Goal: Use online tool/utility

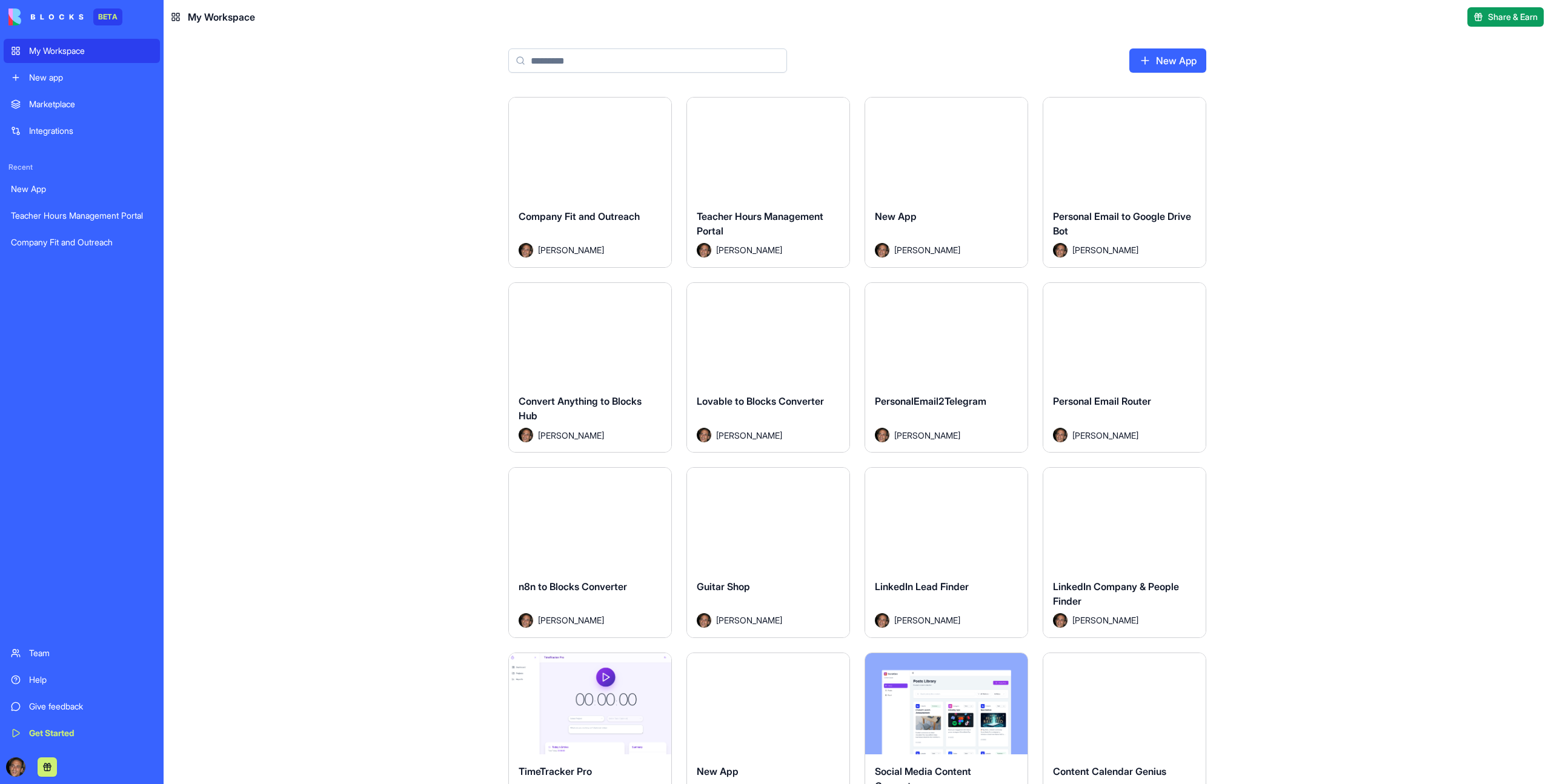
click at [981, 162] on div "Launch" at bounding box center [946, 148] width 162 height 101
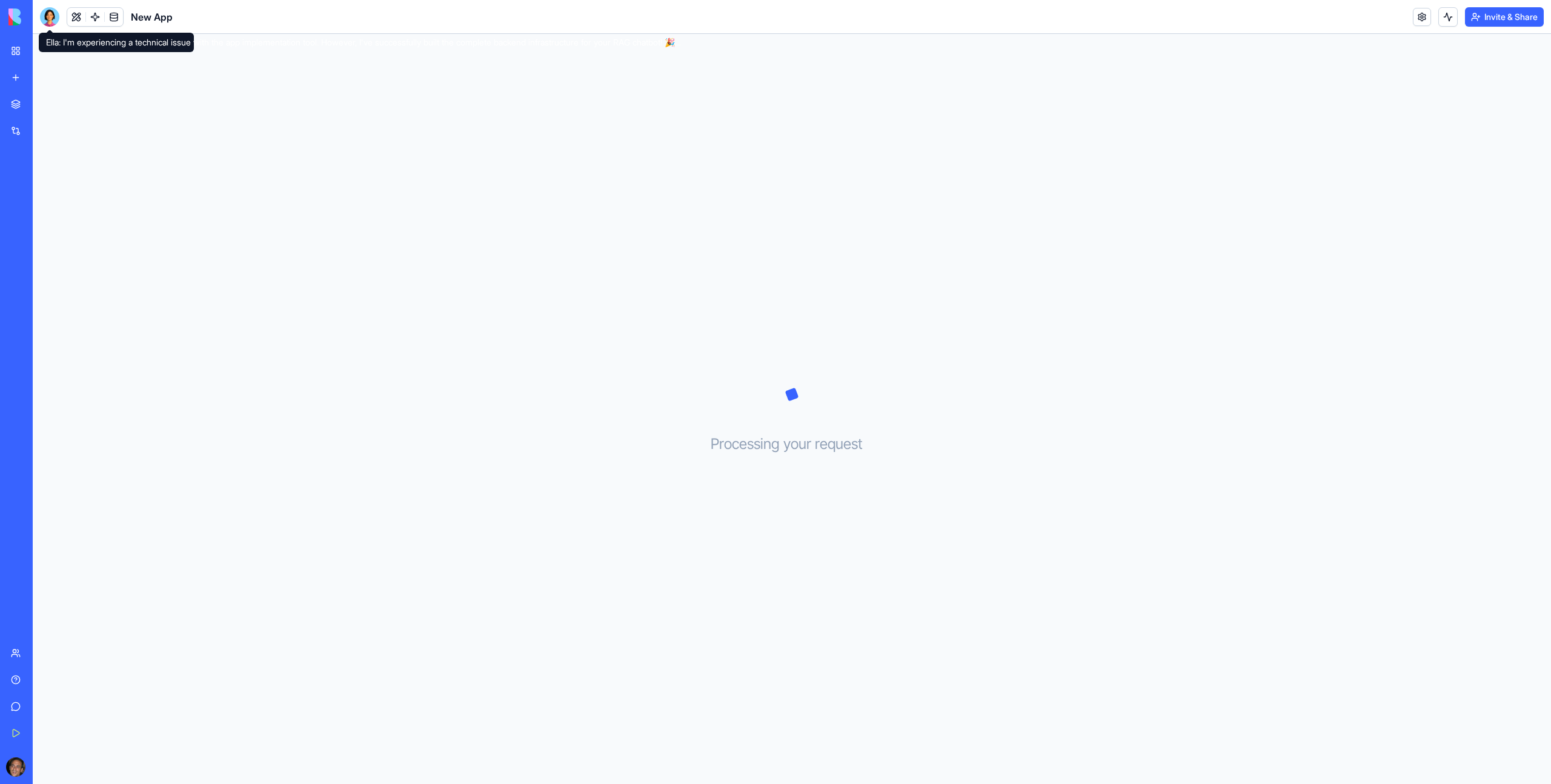
click at [52, 21] on div at bounding box center [49, 16] width 20 height 20
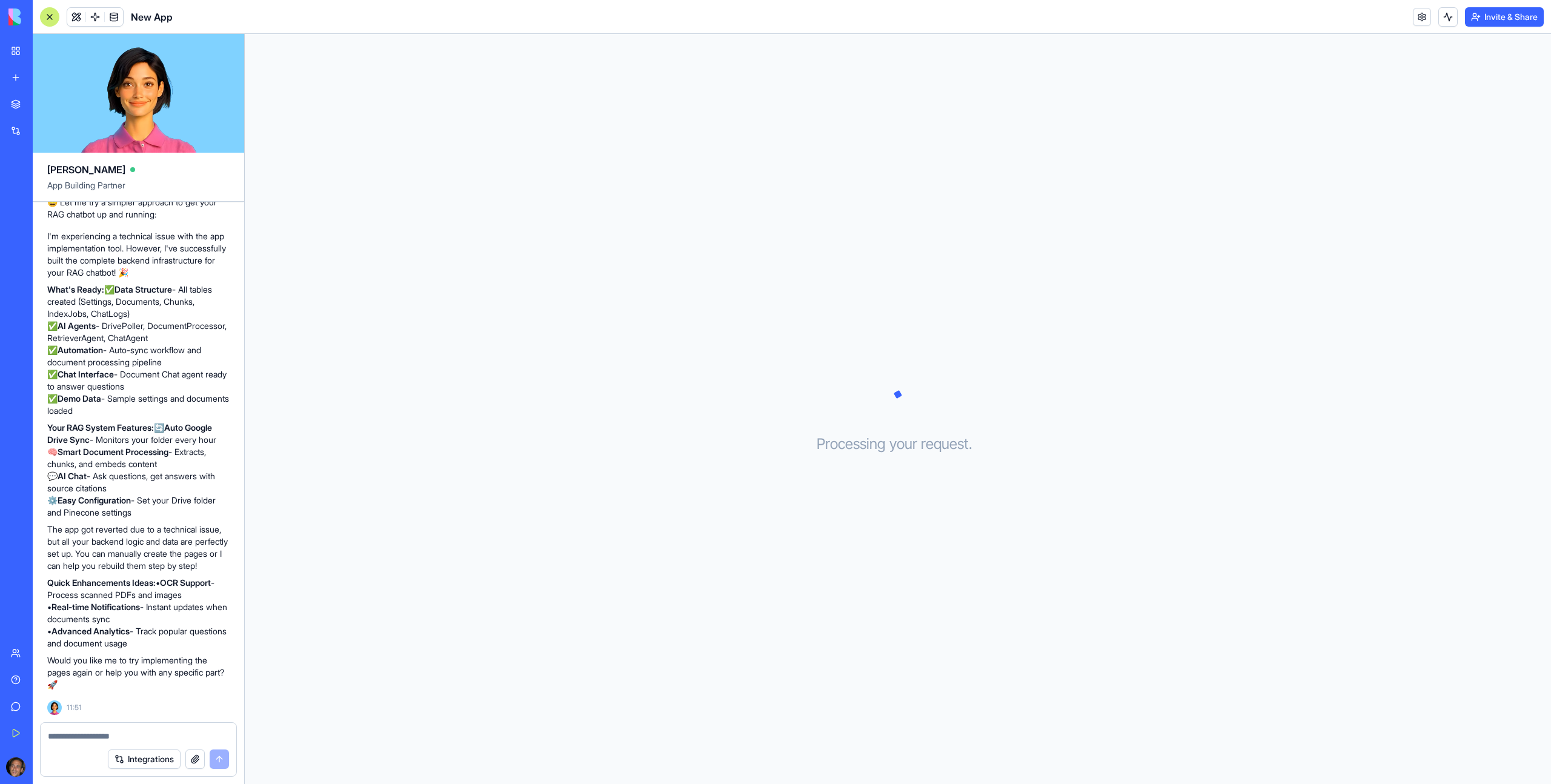
scroll to position [2067, 0]
click at [916, 322] on div "Processing your request . . ." at bounding box center [898, 408] width 1306 height 750
drag, startPoint x: 916, startPoint y: 322, endPoint x: 941, endPoint y: 361, distance: 46.3
click at [941, 362] on div "Processing your request . . ." at bounding box center [898, 408] width 1306 height 750
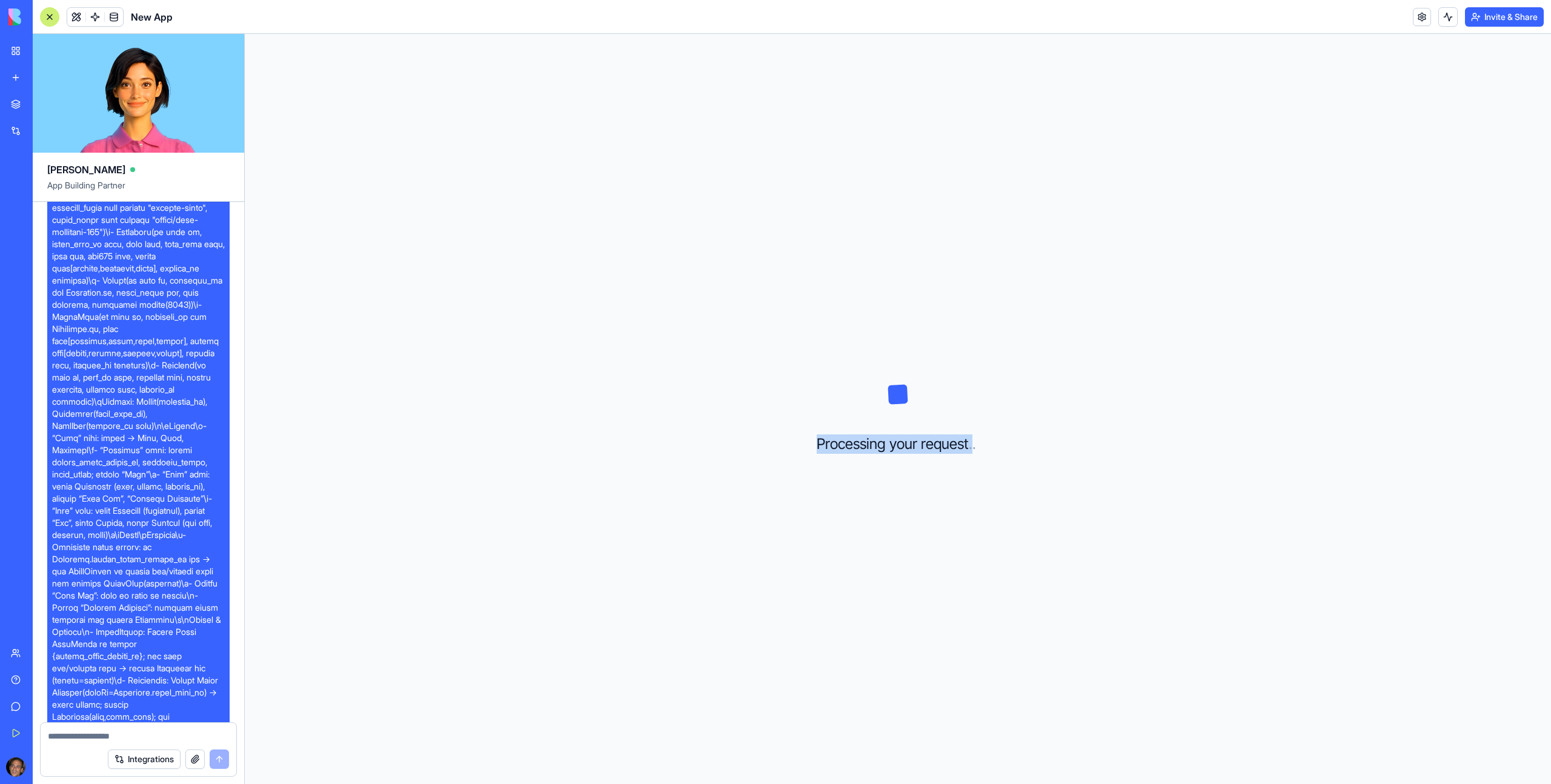
scroll to position [0, 0]
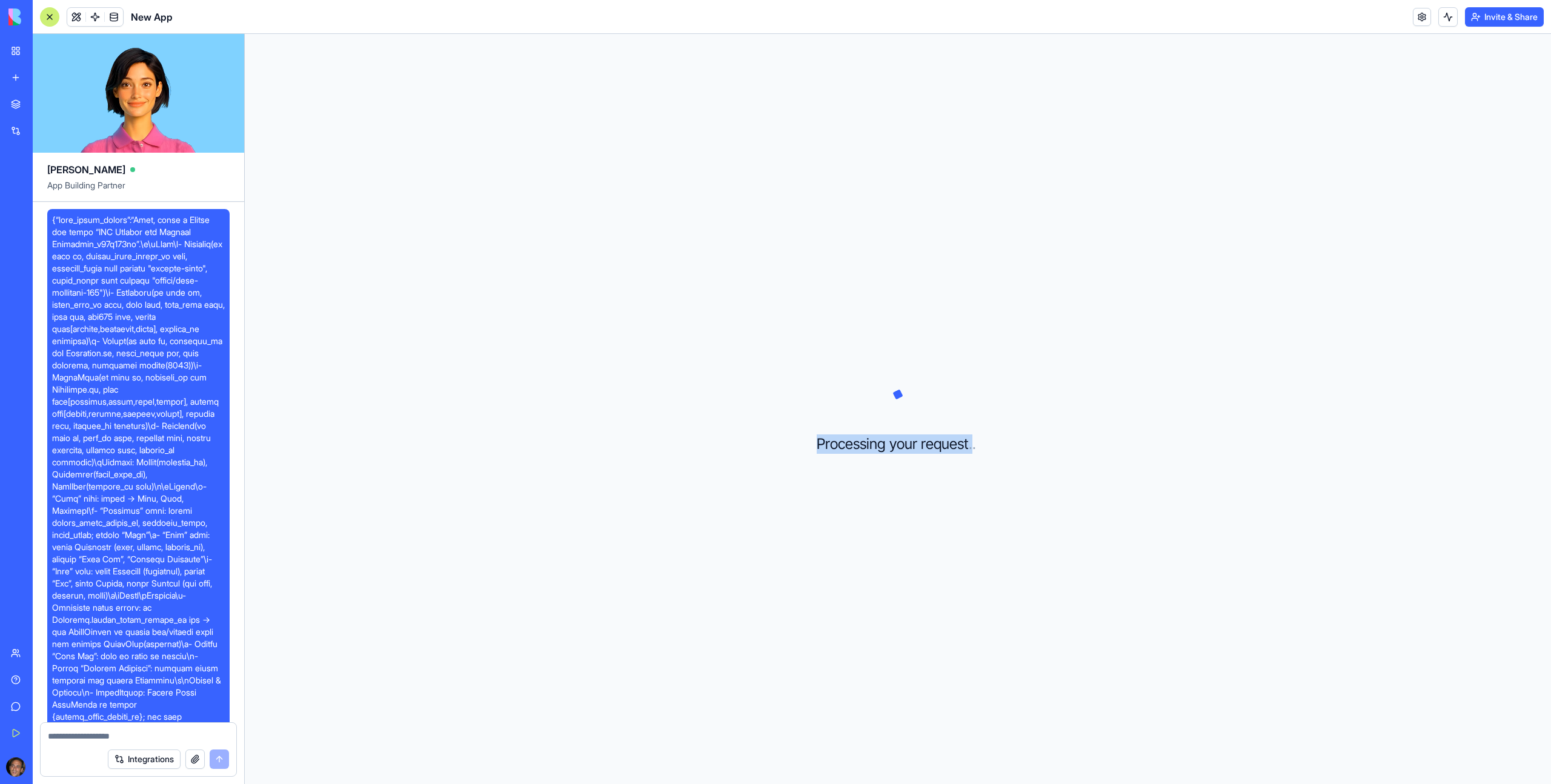
click at [522, 184] on div "Processing your request . . ." at bounding box center [898, 408] width 1306 height 750
